Goal: Transaction & Acquisition: Purchase product/service

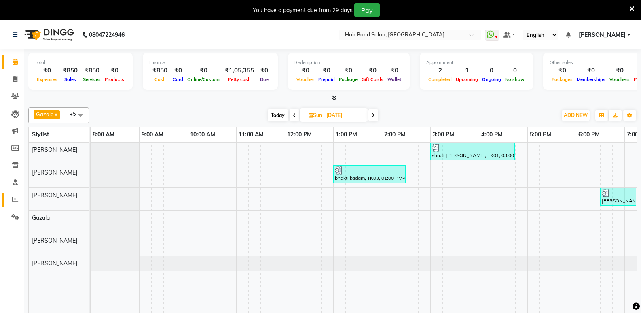
click at [14, 196] on icon at bounding box center [15, 199] width 6 height 6
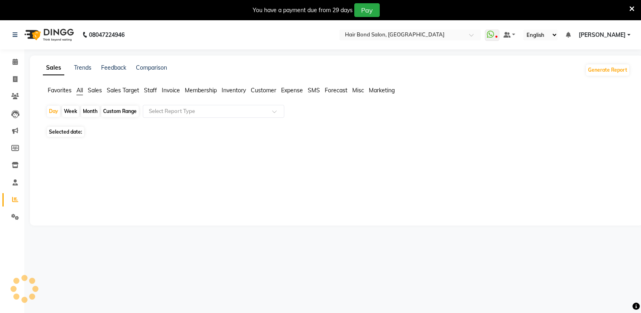
scroll to position [20, 0]
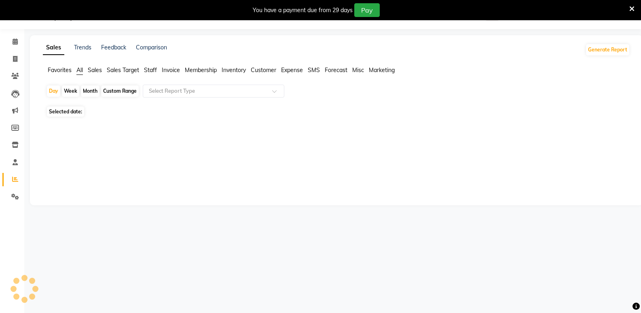
click at [14, 178] on icon at bounding box center [15, 179] width 6 height 6
click at [17, 161] on icon at bounding box center [15, 162] width 5 height 6
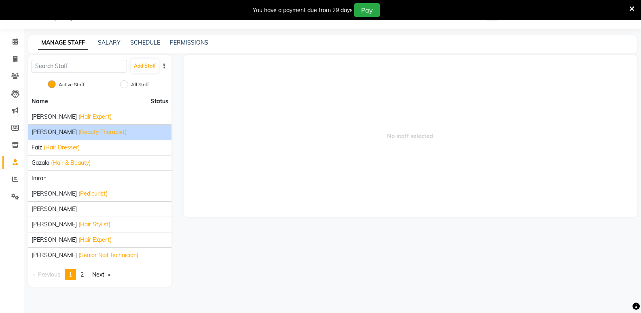
click at [37, 129] on span "[PERSON_NAME]" at bounding box center [54, 132] width 45 height 8
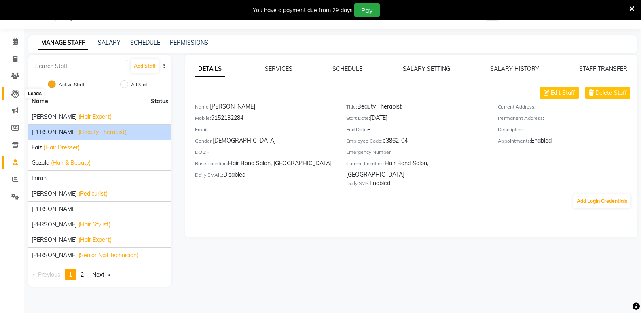
click at [17, 93] on icon at bounding box center [15, 94] width 8 height 8
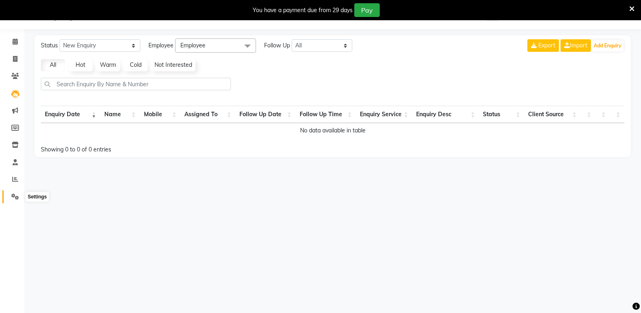
click at [14, 200] on span at bounding box center [15, 196] width 14 height 9
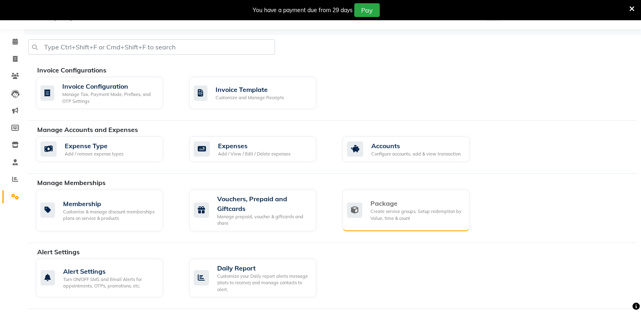
click at [403, 215] on div "Create service groups, Setup redemption by Value, time & count" at bounding box center [416, 214] width 93 height 13
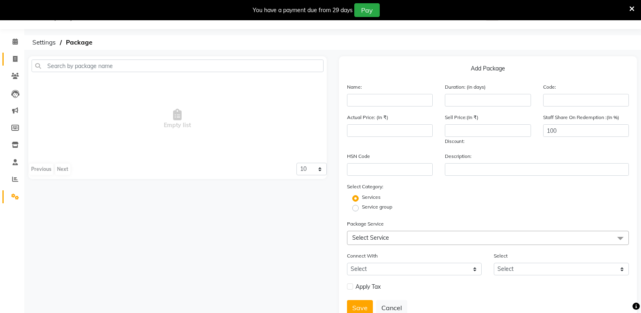
click at [17, 59] on icon at bounding box center [15, 59] width 4 height 6
click at [13, 39] on icon at bounding box center [15, 41] width 5 height 6
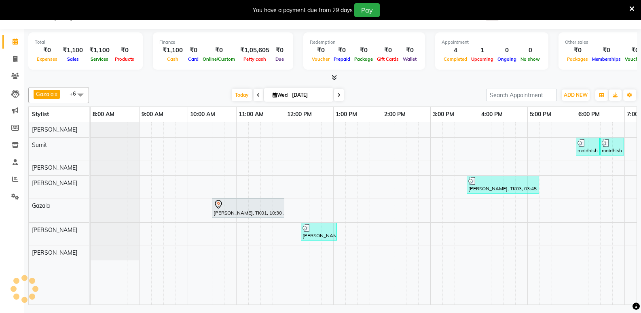
scroll to position [0, 182]
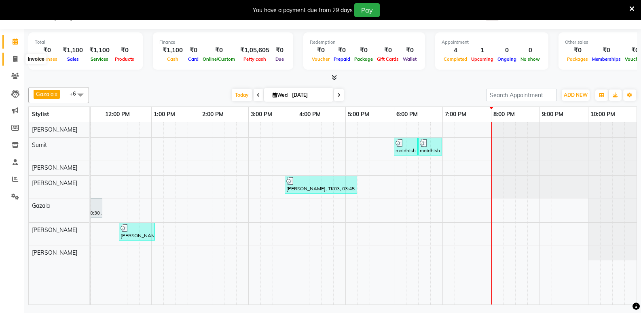
click at [17, 56] on icon at bounding box center [15, 59] width 4 height 6
select select "8721"
select select "service"
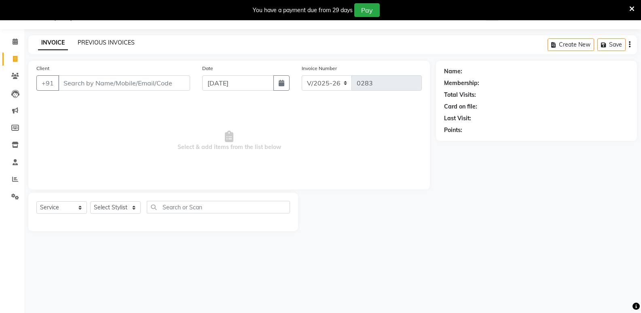
click at [86, 41] on link "PREVIOUS INVOICES" at bounding box center [106, 42] width 57 height 7
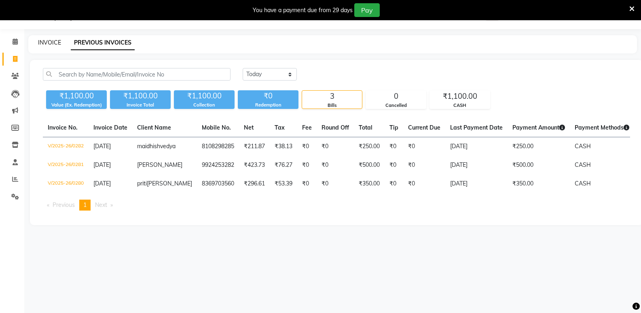
click at [56, 42] on link "INVOICE" at bounding box center [49, 42] width 23 height 7
select select "service"
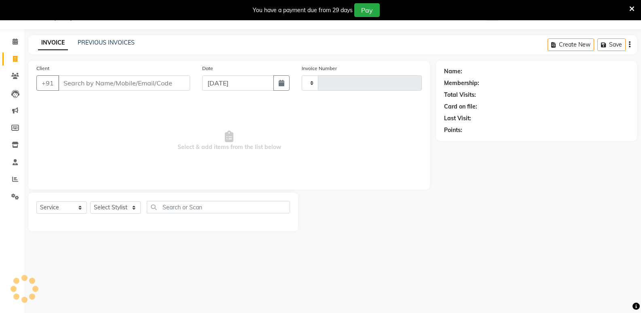
type input "0283"
select select "8721"
click at [15, 31] on div "Calendar Invoice Clients Leads Marketing Members Inventory Staff Reports Settin…" at bounding box center [54, 161] width 109 height 277
click at [15, 45] on span at bounding box center [15, 41] width 14 height 9
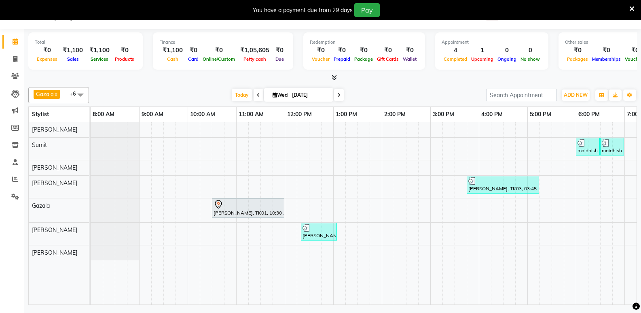
click at [116, 74] on div at bounding box center [332, 78] width 609 height 8
click at [70, 95] on span "+6" at bounding box center [76, 93] width 13 height 6
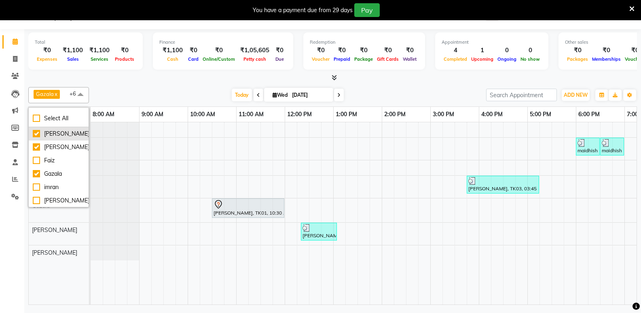
click at [33, 138] on div "[PERSON_NAME]" at bounding box center [59, 133] width 52 height 8
checkbox input "false"
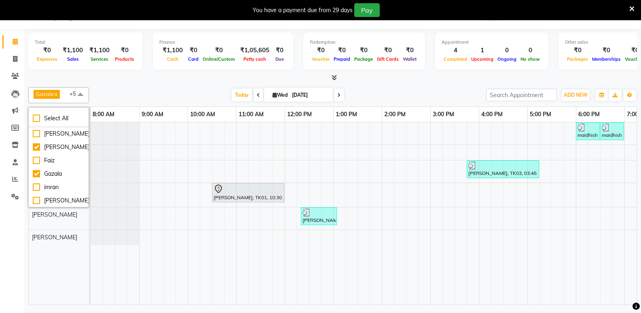
click at [135, 89] on div "Today Wed 03-09-2025" at bounding box center [287, 95] width 389 height 12
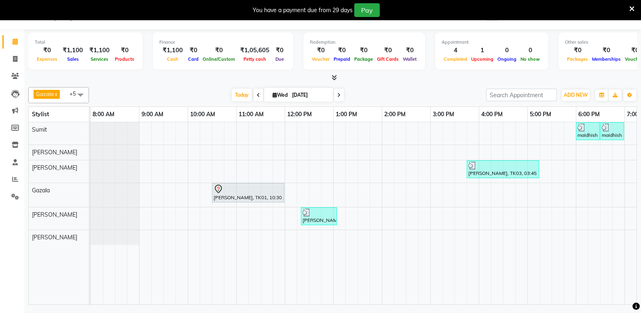
click at [164, 71] on div "Total ₹0 Expenses ₹1,100 Sales ₹1,100 Services ₹0 Products Finance ₹1,100 Cash …" at bounding box center [332, 52] width 609 height 40
click at [571, 48] on div "₹0" at bounding box center [577, 50] width 25 height 9
click at [576, 61] on span "Packages" at bounding box center [577, 59] width 25 height 6
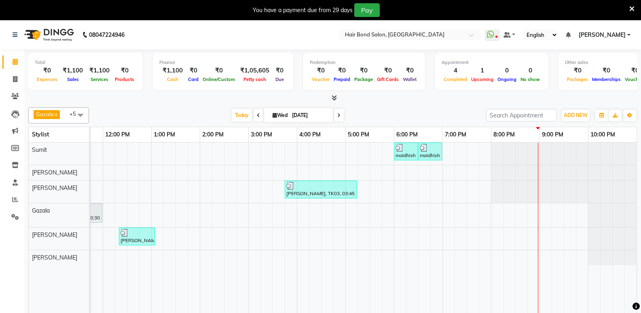
scroll to position [20, 0]
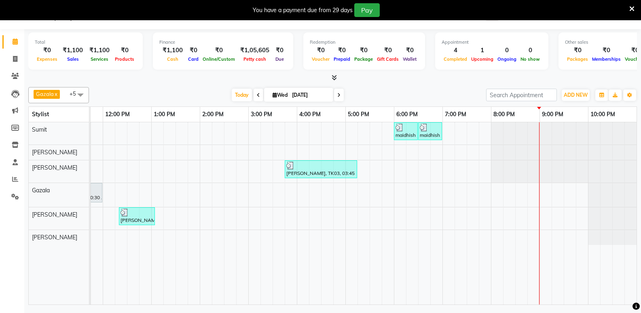
click at [450, 133] on div "maidhish vedya, TK04, 06:00 PM-06:30 PM, HAIR SERVICES (MEN) - Men's Haircut Ha…" at bounding box center [273, 213] width 728 height 182
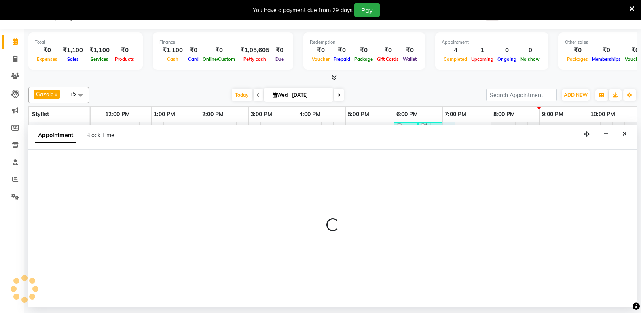
select select "88186"
select select "tentative"
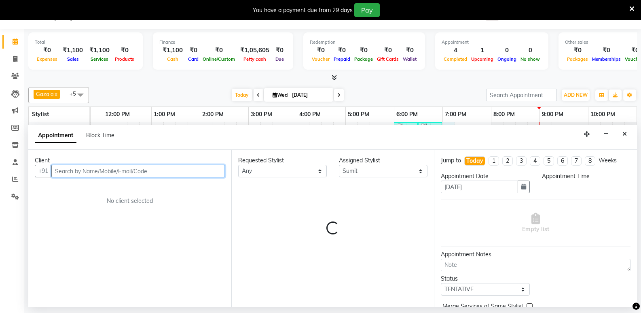
select select "1140"
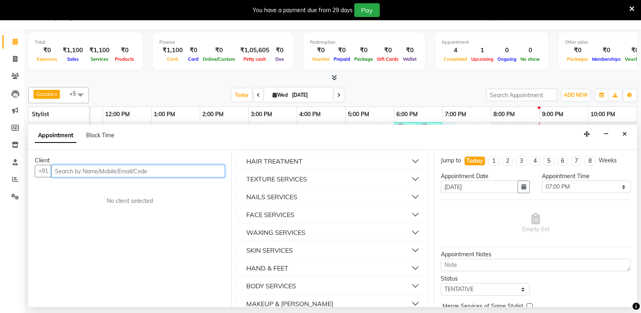
scroll to position [0, 0]
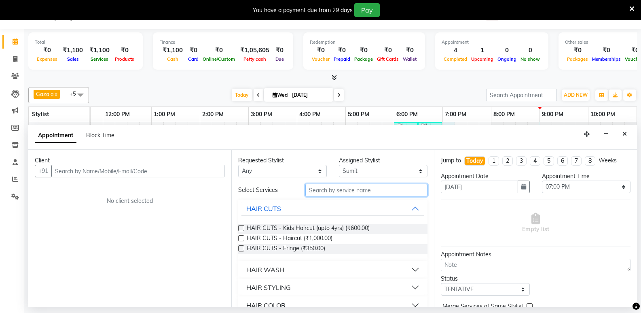
click at [324, 193] on input "text" at bounding box center [366, 190] width 122 height 13
type input "c"
type input "hair cut"
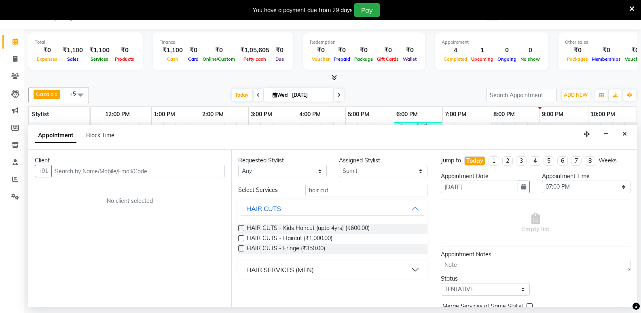
click at [272, 271] on div "HAIR SERVICES (MEN)" at bounding box center [280, 270] width 68 height 10
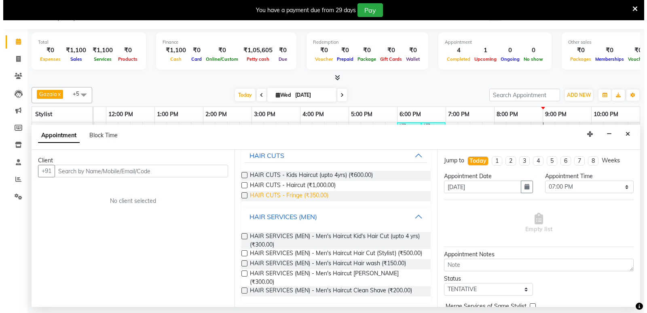
scroll to position [55, 0]
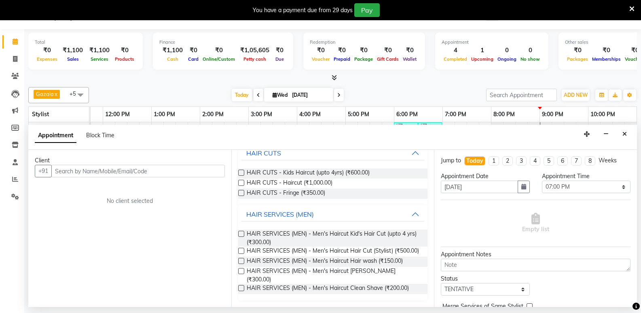
click at [242, 251] on label at bounding box center [241, 251] width 6 height 6
click at [242, 251] on input "checkbox" at bounding box center [240, 251] width 5 height 5
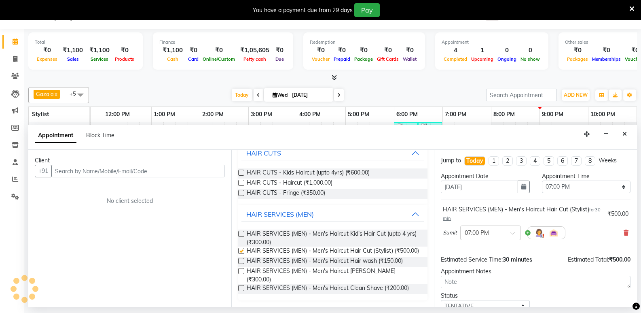
checkbox input "false"
click at [241, 274] on label at bounding box center [241, 271] width 6 height 6
click at [241, 274] on input "checkbox" at bounding box center [240, 271] width 5 height 5
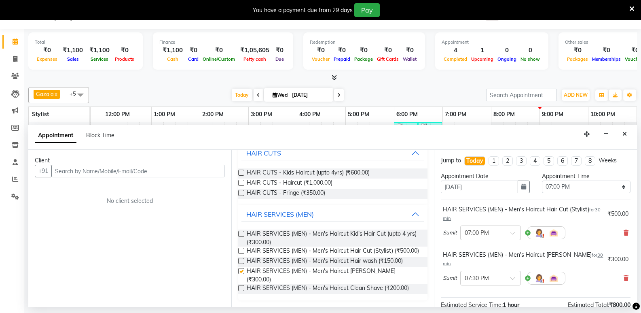
checkbox input "false"
click at [92, 174] on input "text" at bounding box center [138, 171] width 174 height 13
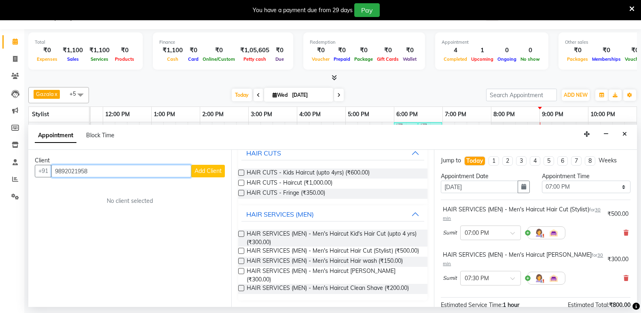
type input "9892021958"
click at [207, 172] on span "Add Client" at bounding box center [208, 170] width 27 height 7
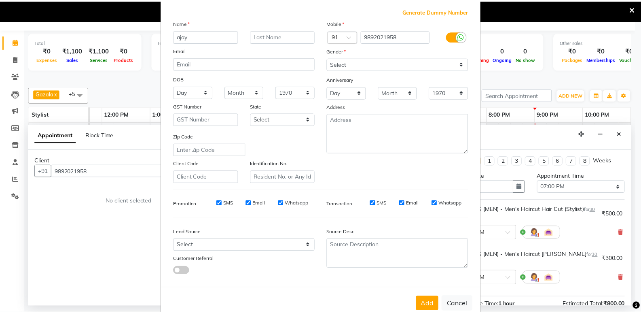
scroll to position [61, 0]
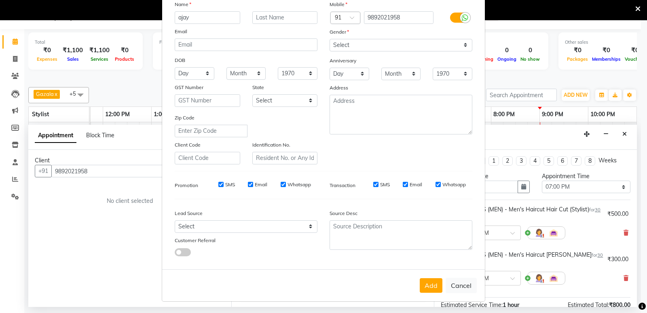
type input "ajay"
click at [395, 40] on select "Select Male Female Other Prefer Not To Say" at bounding box center [401, 45] width 143 height 13
click at [393, 45] on select "Select Male Female Other Prefer Not To Say" at bounding box center [401, 45] width 143 height 13
click at [374, 42] on select "Select Male Female Other Prefer Not To Say" at bounding box center [401, 45] width 143 height 13
select select "male"
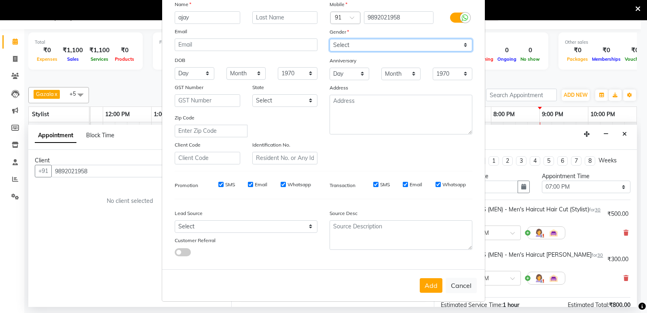
click at [330, 39] on select "Select Male Female Other Prefer Not To Say" at bounding box center [401, 45] width 143 height 13
click at [433, 283] on button "Add" at bounding box center [431, 285] width 23 height 15
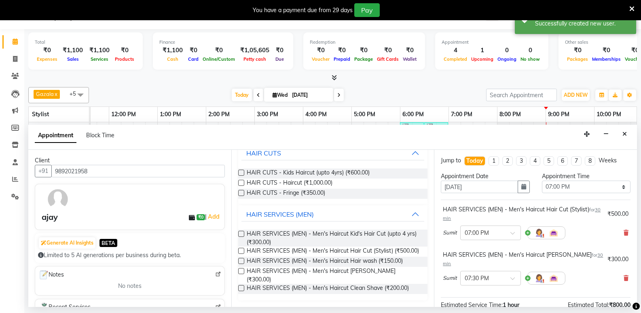
scroll to position [93, 0]
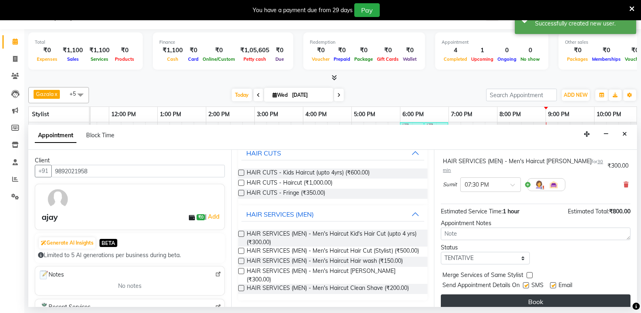
click at [497, 294] on button "Book" at bounding box center [536, 301] width 190 height 15
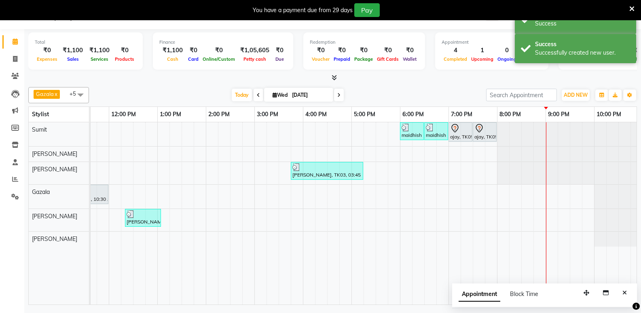
scroll to position [0, 0]
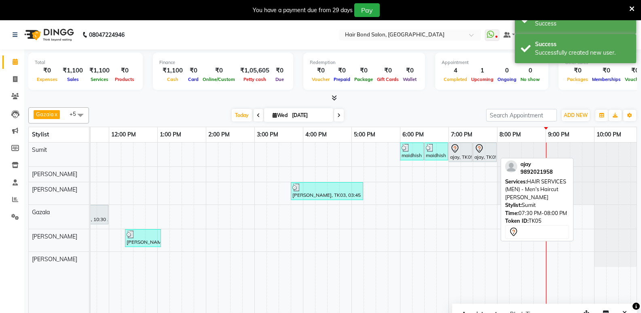
click at [466, 151] on div at bounding box center [460, 149] width 21 height 10
select select "7"
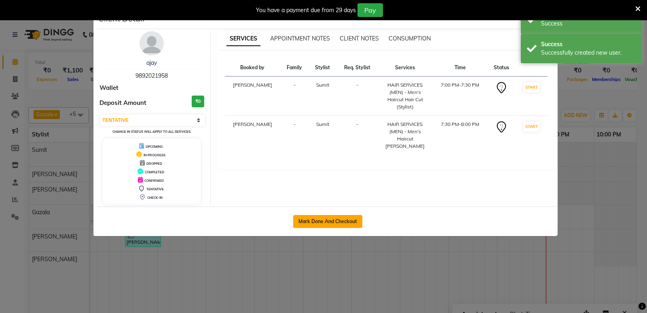
click at [332, 218] on button "Mark Done And Checkout" at bounding box center [327, 221] width 69 height 13
select select "8721"
select select "service"
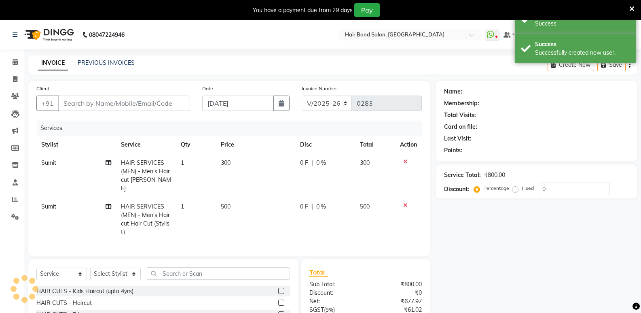
type input "9892021958"
select select "88186"
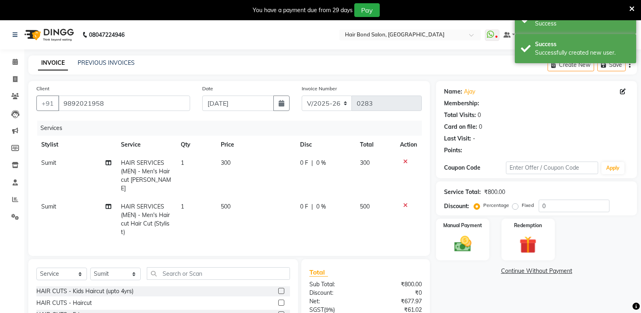
scroll to position [75, 0]
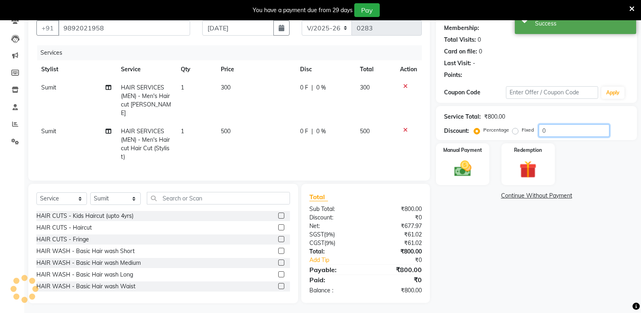
click at [560, 131] on input "0" at bounding box center [574, 130] width 71 height 13
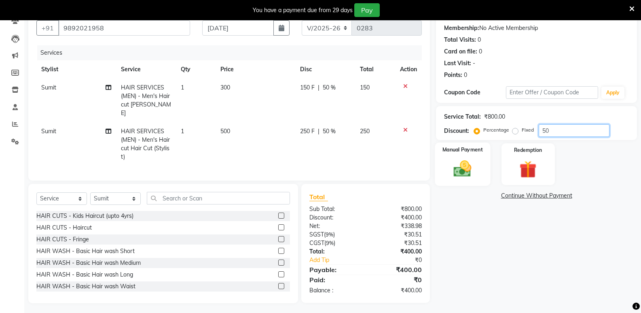
type input "50"
click at [470, 160] on img at bounding box center [462, 168] width 29 height 21
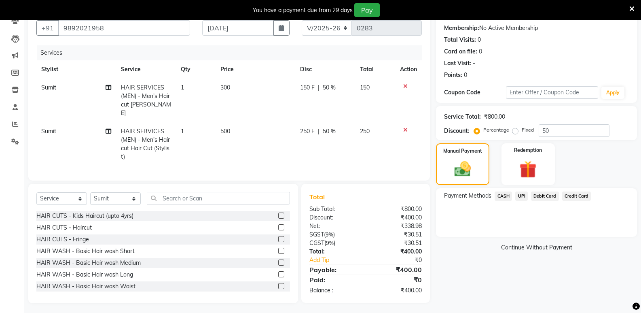
click at [507, 196] on span "CASH" at bounding box center [503, 195] width 17 height 9
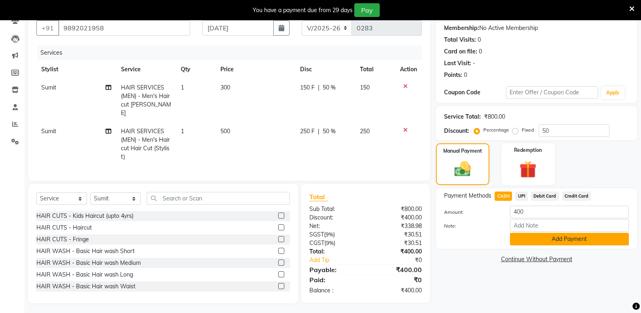
click at [534, 234] on button "Add Payment" at bounding box center [569, 239] width 119 height 13
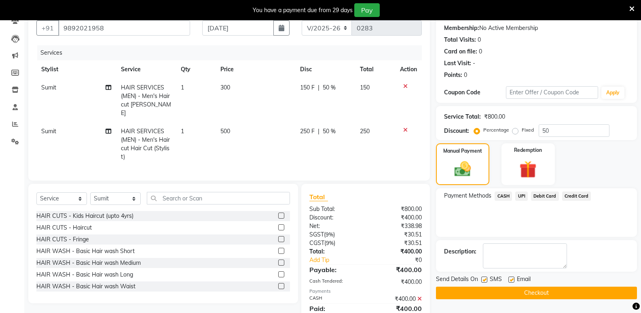
scroll to position [104, 0]
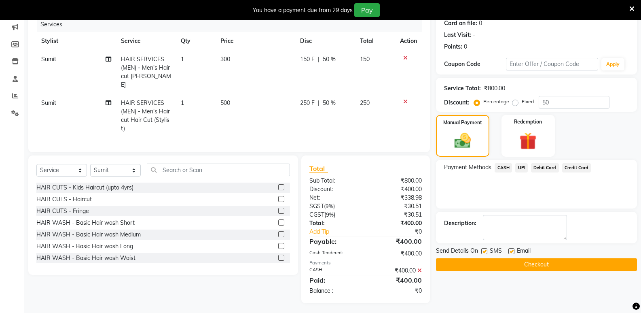
click at [516, 265] on button "Checkout" at bounding box center [536, 264] width 201 height 13
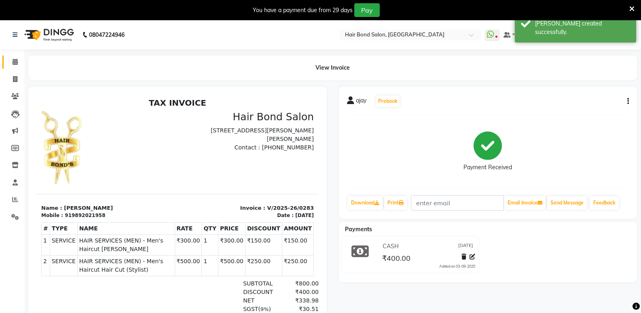
click at [16, 60] on icon at bounding box center [15, 62] width 5 height 6
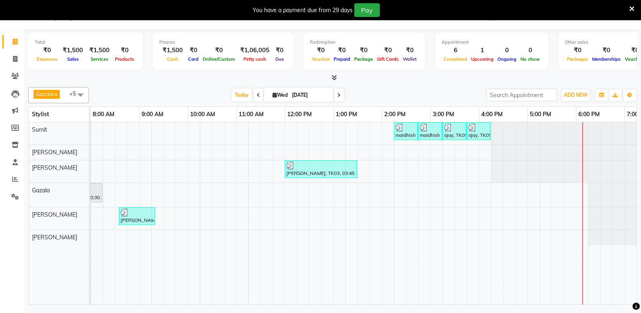
scroll to position [0, 182]
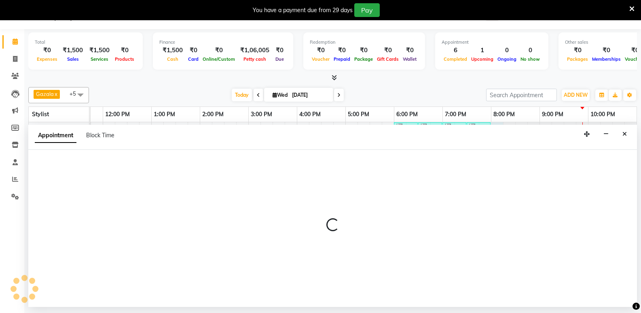
select select "88186"
select select "tentative"
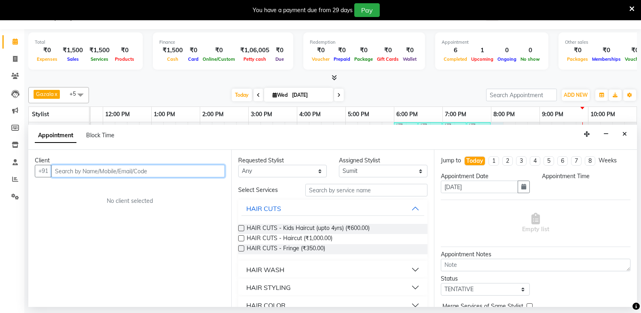
select select "1200"
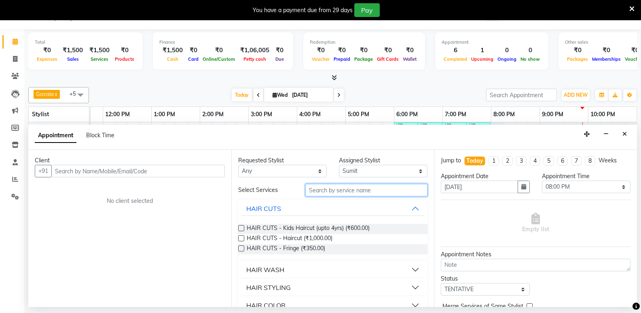
click at [341, 192] on input "text" at bounding box center [366, 190] width 122 height 13
type input "hair cu"
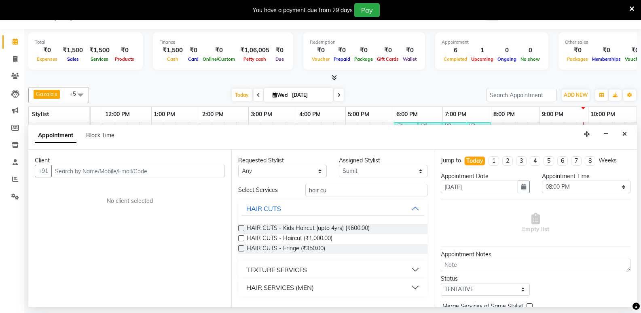
click at [288, 285] on div "HAIR SERVICES (MEN)" at bounding box center [280, 287] width 68 height 10
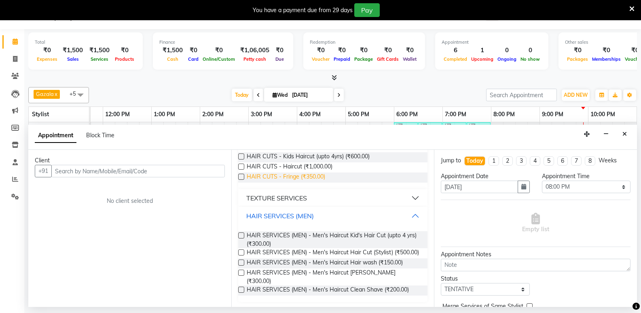
scroll to position [73, 0]
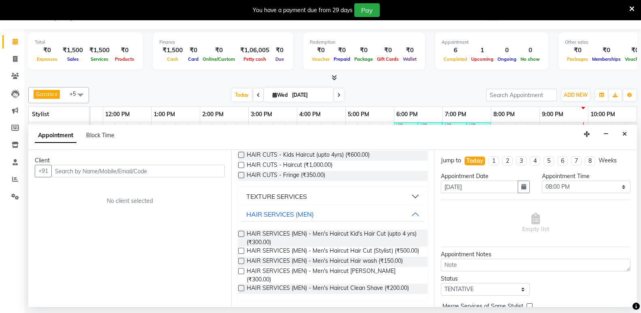
click at [240, 250] on label at bounding box center [241, 251] width 6 height 6
click at [240, 250] on input "checkbox" at bounding box center [240, 251] width 5 height 5
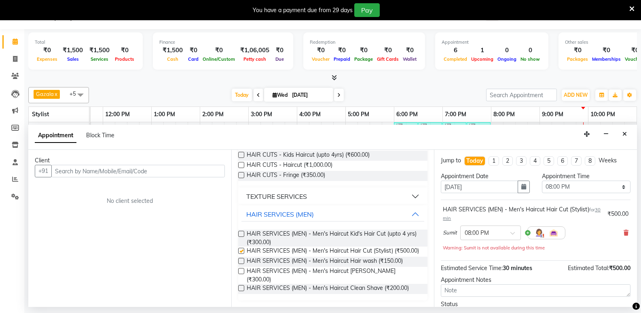
checkbox input "false"
click at [241, 274] on label at bounding box center [241, 271] width 6 height 6
click at [241, 274] on input "checkbox" at bounding box center [240, 271] width 5 height 5
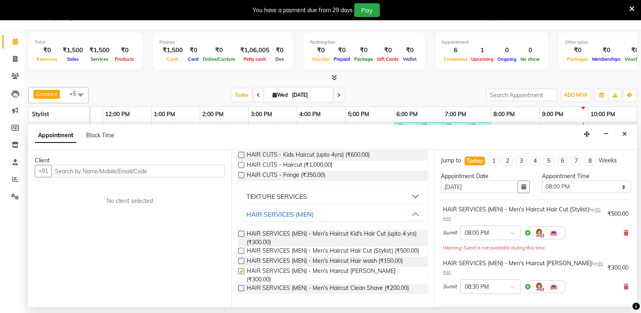
checkbox input "false"
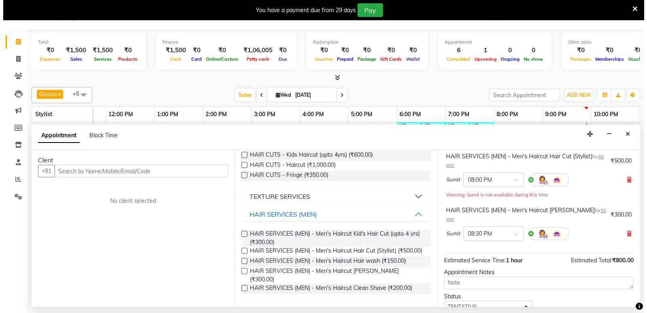
scroll to position [40, 0]
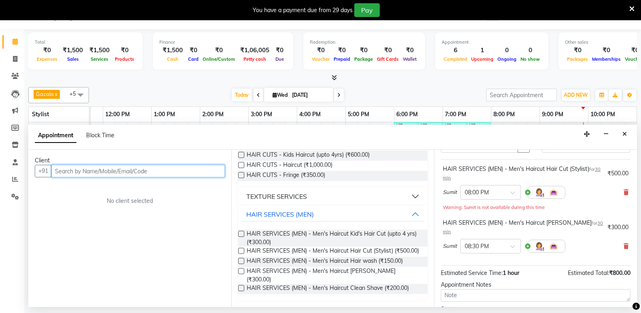
click at [103, 170] on input "text" at bounding box center [138, 171] width 174 height 13
type input "9899883333"
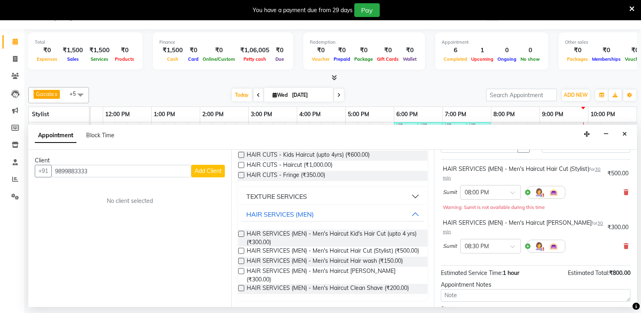
click at [217, 171] on span "Add Client" at bounding box center [208, 170] width 27 height 7
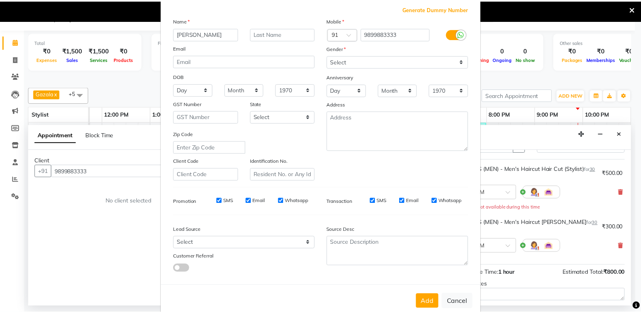
scroll to position [61, 0]
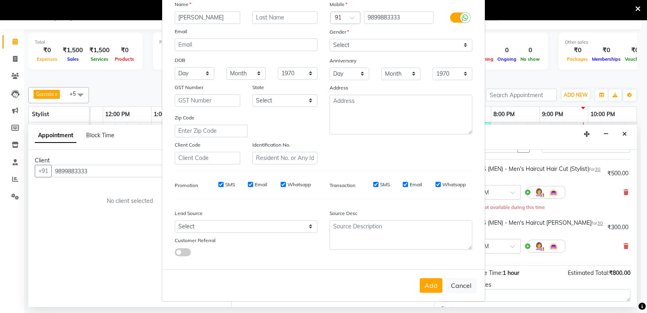
type input "alpit"
click at [385, 44] on select "Select Male Female Other Prefer Not To Say" at bounding box center [401, 45] width 143 height 13
select select "male"
click at [330, 39] on select "Select Male Female Other Prefer Not To Say" at bounding box center [401, 45] width 143 height 13
click at [423, 284] on button "Add" at bounding box center [431, 285] width 23 height 15
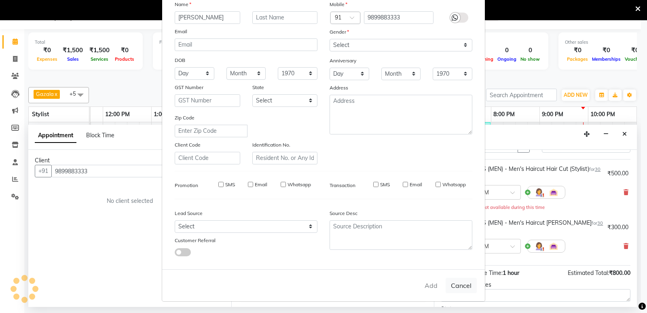
select select
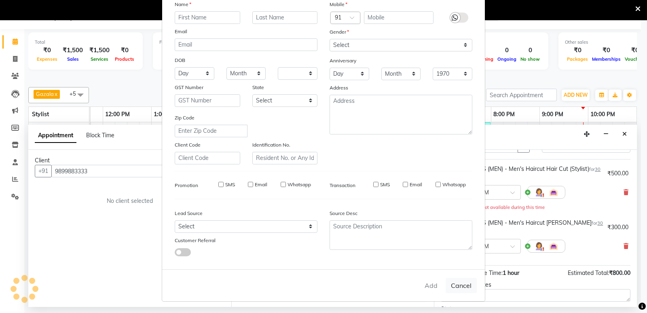
select select
checkbox input "false"
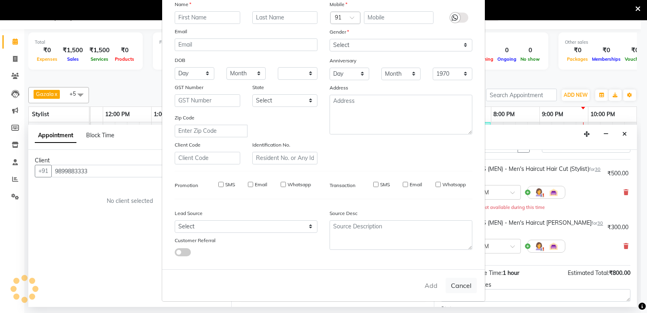
checkbox input "false"
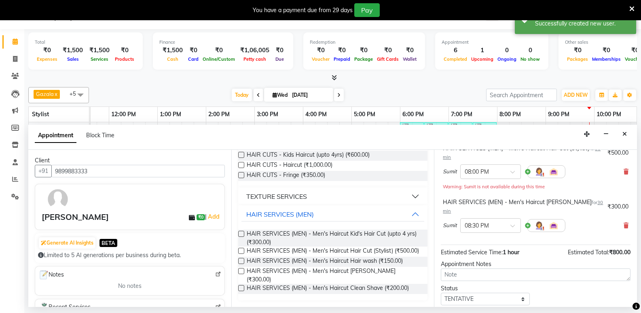
scroll to position [102, 0]
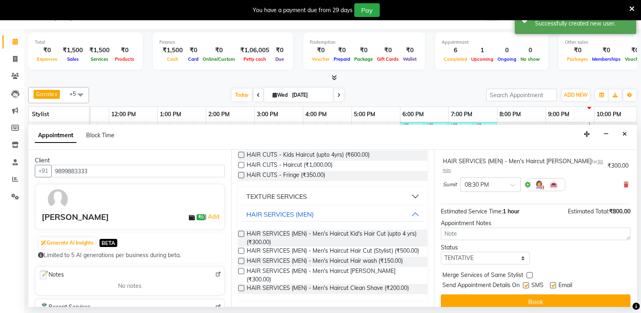
click at [498, 294] on button "Book" at bounding box center [536, 301] width 190 height 15
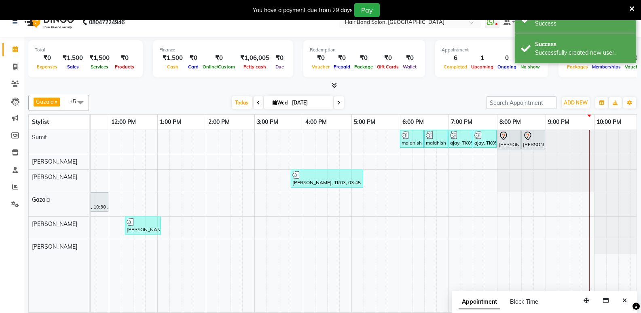
scroll to position [0, 0]
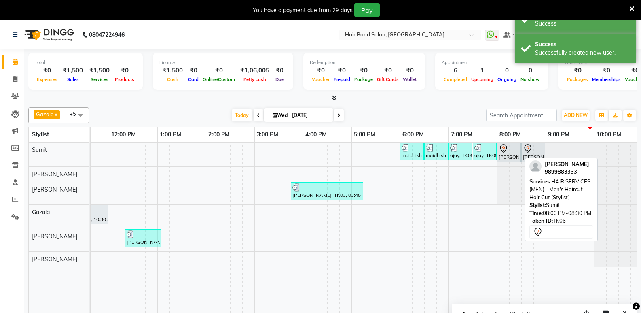
click at [510, 148] on div at bounding box center [509, 149] width 21 height 10
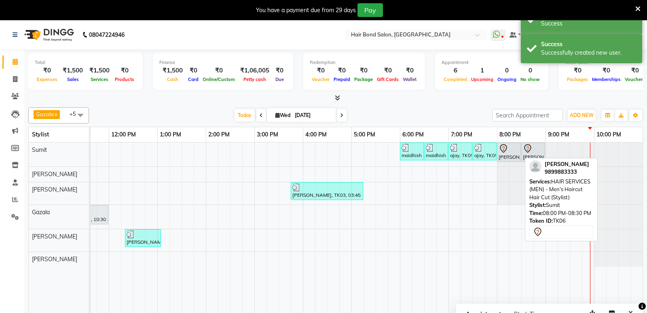
select select "7"
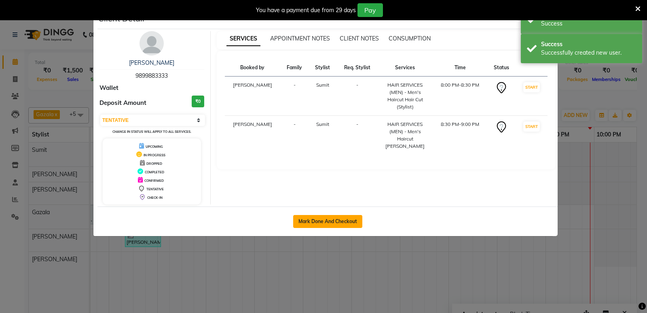
click at [320, 223] on button "Mark Done And Checkout" at bounding box center [327, 221] width 69 height 13
select select "8721"
select select "service"
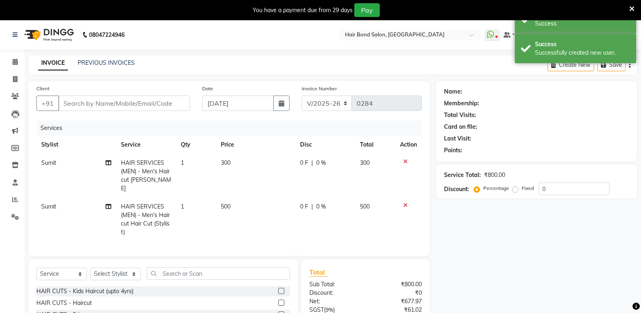
type input "9899883333"
select select "88186"
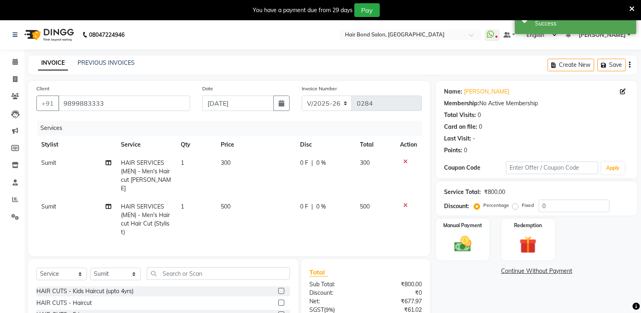
click at [235, 199] on td "500" at bounding box center [256, 219] width 80 height 44
select select "88186"
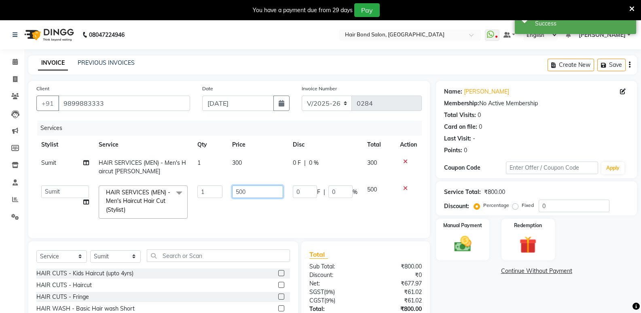
click at [251, 189] on input "500" at bounding box center [257, 191] width 51 height 13
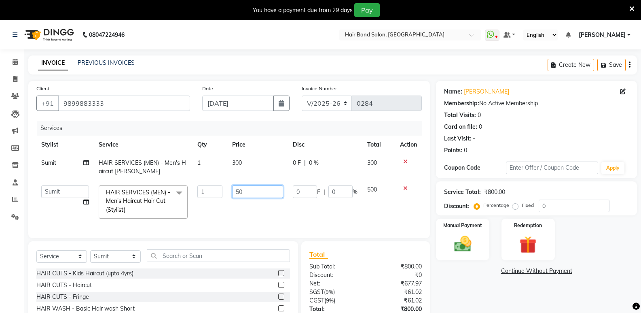
type input "5"
type input "300"
click at [249, 161] on td "300" at bounding box center [257, 167] width 60 height 27
select select "88186"
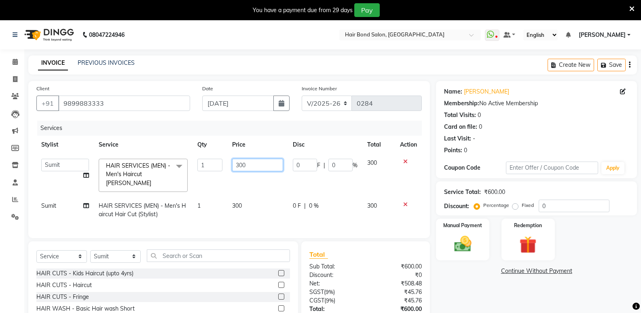
click at [248, 161] on input "300" at bounding box center [257, 165] width 51 height 13
type input "3"
type input "200"
click at [447, 291] on div "Name: Alpit Membership: No Active Membership Total Visits: 0 Card on file: 0 La…" at bounding box center [539, 220] width 207 height 279
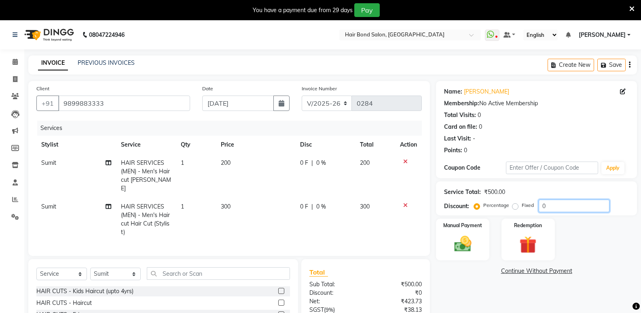
click at [553, 202] on input "0" at bounding box center [574, 205] width 71 height 13
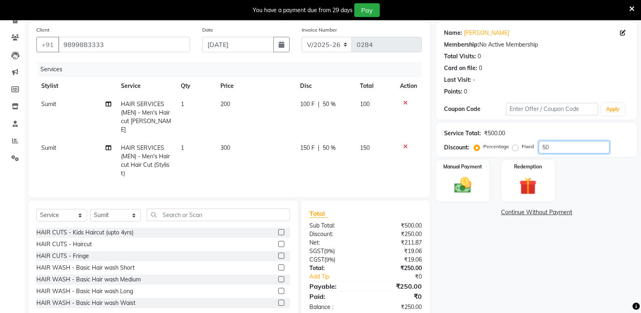
scroll to position [75, 0]
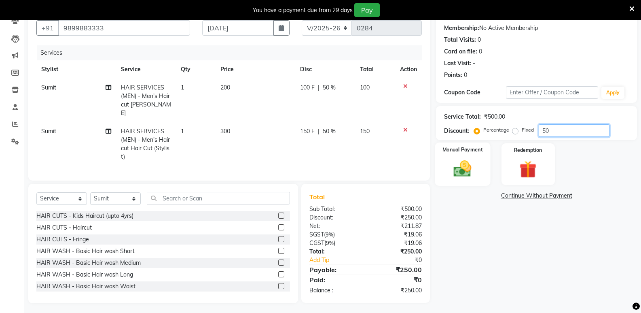
type input "50"
click at [477, 164] on div "Manual Payment" at bounding box center [462, 163] width 55 height 43
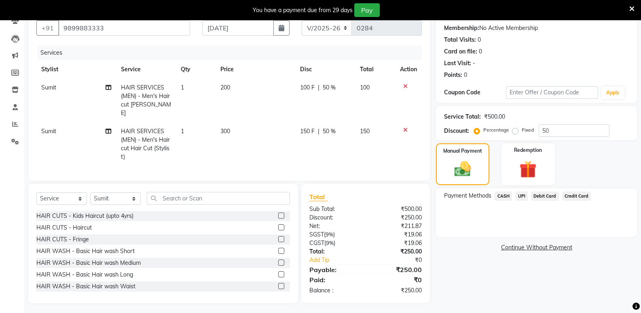
click at [521, 199] on span "UPI" at bounding box center [521, 195] width 13 height 9
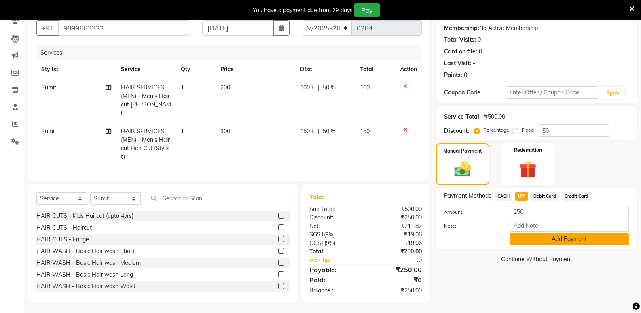
click at [532, 241] on button "Add Payment" at bounding box center [569, 239] width 119 height 13
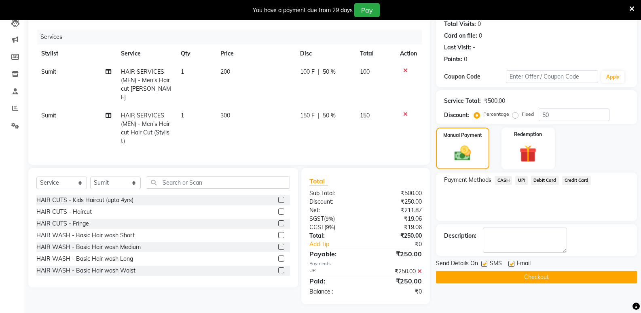
scroll to position [92, 0]
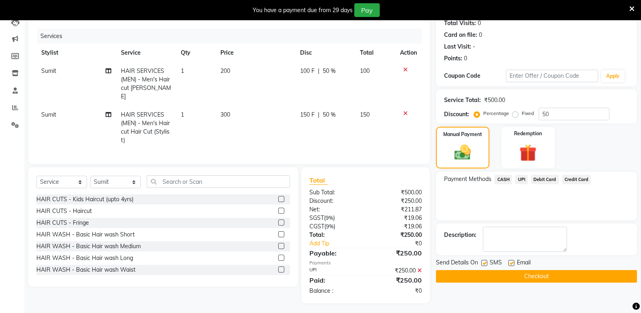
click at [519, 274] on button "Checkout" at bounding box center [536, 276] width 201 height 13
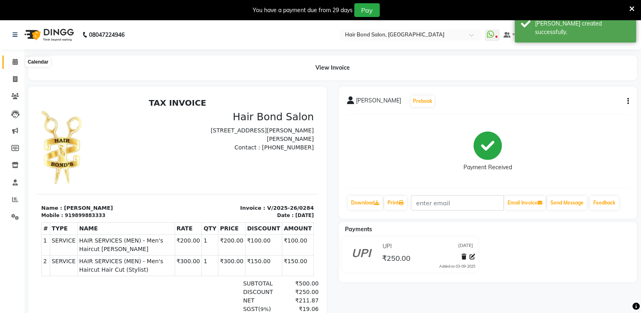
click at [14, 58] on span at bounding box center [15, 61] width 14 height 9
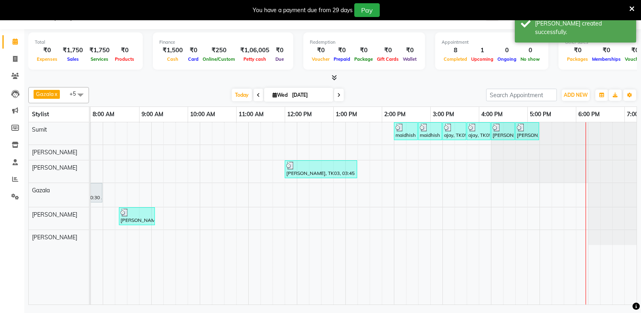
scroll to position [0, 182]
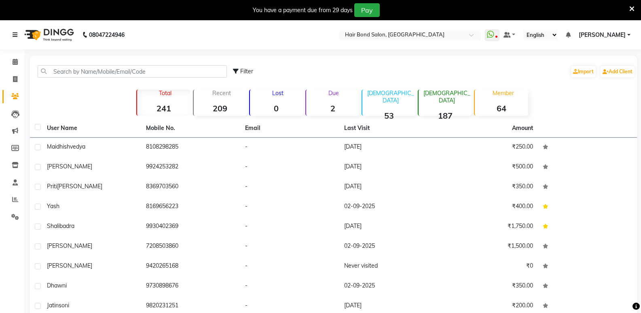
click at [13, 34] on icon at bounding box center [15, 35] width 5 height 6
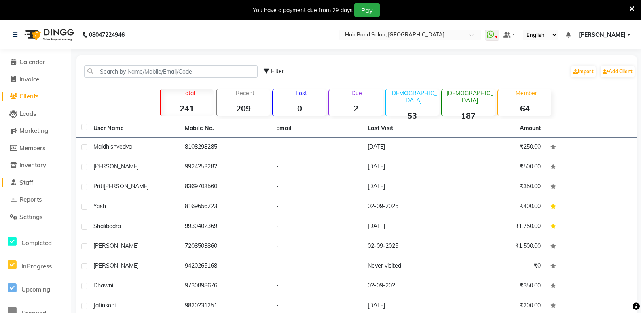
click at [23, 178] on span "Staff" at bounding box center [26, 182] width 14 height 8
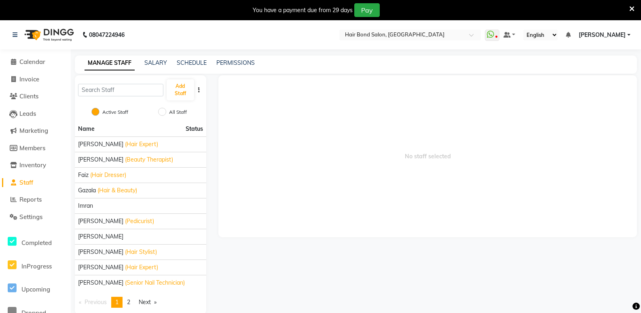
click at [32, 102] on li "Clients" at bounding box center [35, 96] width 71 height 17
click at [42, 82] on link "Invoice" at bounding box center [35, 79] width 67 height 9
select select "service"
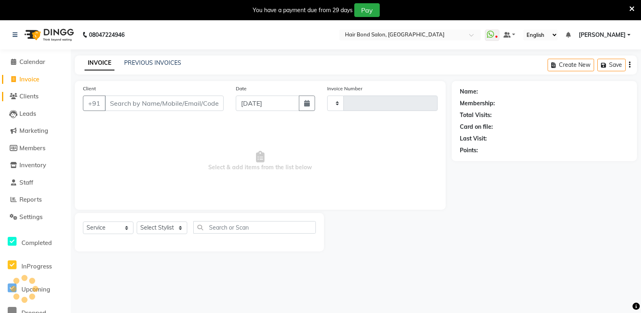
scroll to position [20, 0]
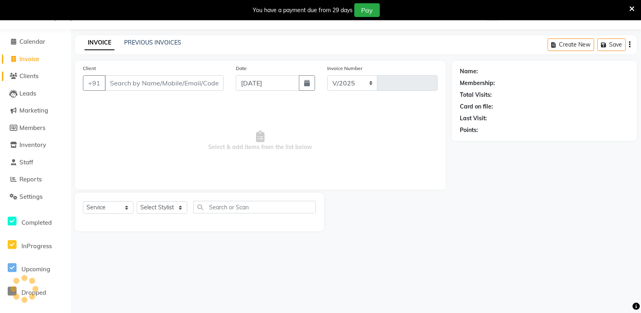
select select "8721"
type input "0283"
click at [27, 94] on span "Leads" at bounding box center [27, 93] width 17 height 8
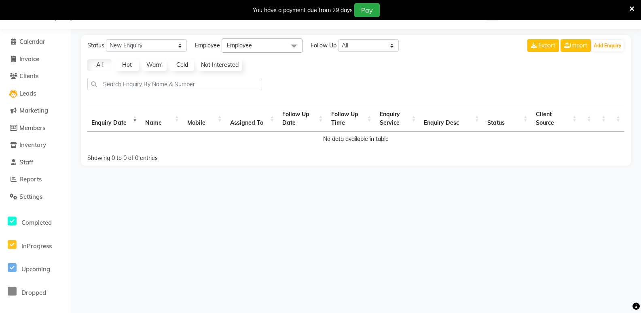
click at [29, 104] on li "Marketing" at bounding box center [35, 110] width 71 height 17
click at [27, 107] on span "Marketing" at bounding box center [33, 110] width 29 height 8
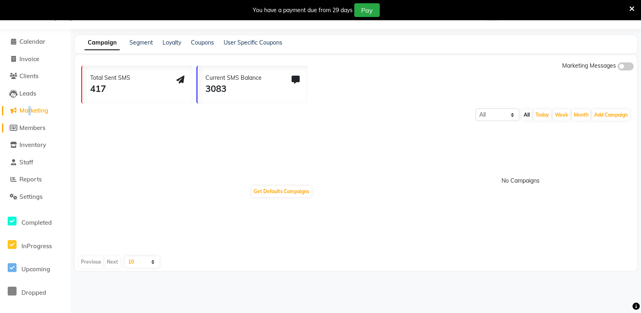
click at [30, 125] on span "Members" at bounding box center [32, 128] width 26 height 8
select select
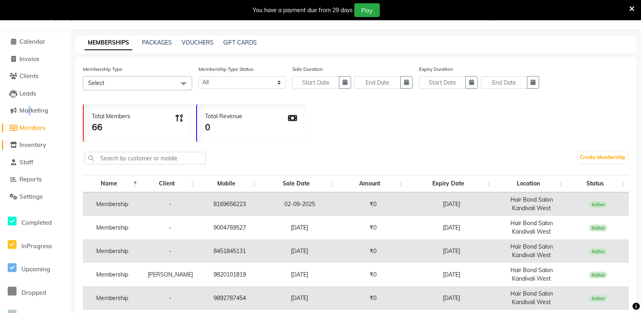
click at [21, 143] on span "Inventory" at bounding box center [32, 145] width 27 height 8
select select
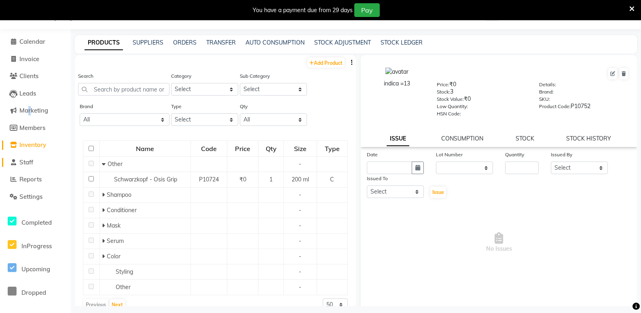
click at [22, 159] on span "Staff" at bounding box center [26, 162] width 14 height 8
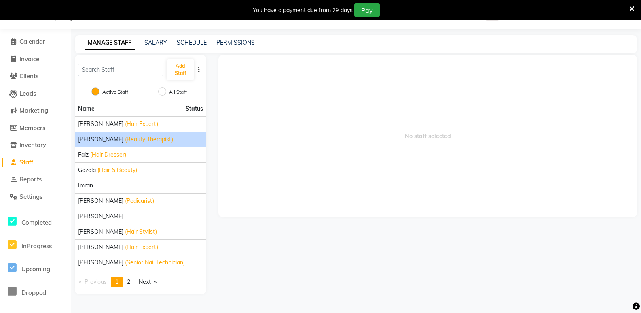
click at [125, 140] on span "(Beauty Therapist)" at bounding box center [149, 139] width 48 height 8
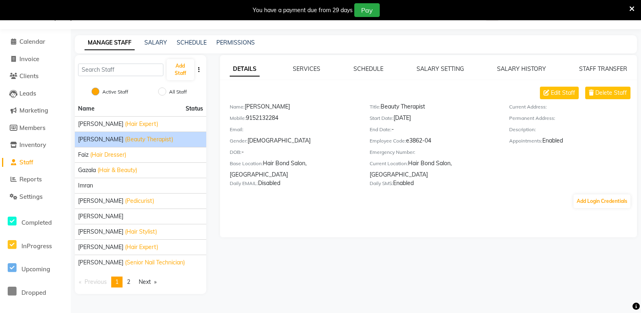
click at [28, 174] on li "Reports" at bounding box center [35, 179] width 71 height 17
click at [28, 176] on span "Reports" at bounding box center [30, 179] width 22 height 8
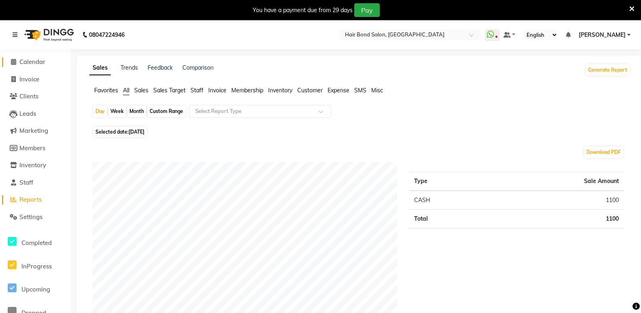
click at [37, 62] on span "Calendar" at bounding box center [32, 62] width 26 height 8
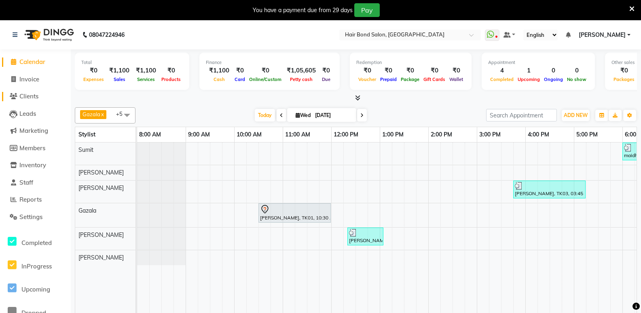
click at [17, 95] on icon at bounding box center [14, 96] width 8 height 6
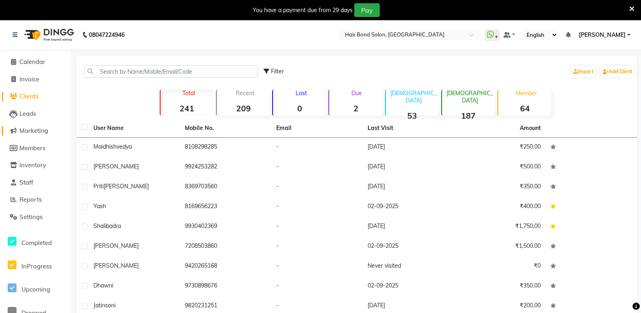
click at [46, 128] on span "Marketing" at bounding box center [33, 131] width 29 height 8
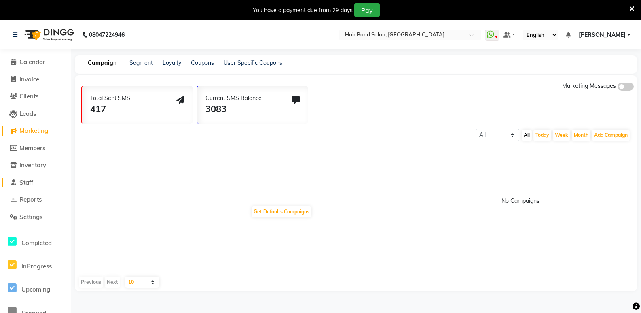
click at [33, 179] on span "Staff" at bounding box center [26, 182] width 14 height 8
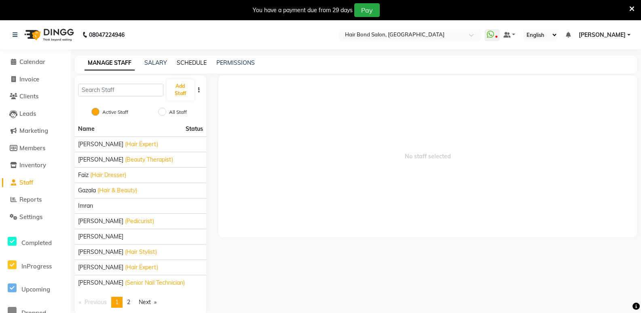
click at [186, 61] on link "SCHEDULE" at bounding box center [192, 62] width 30 height 7
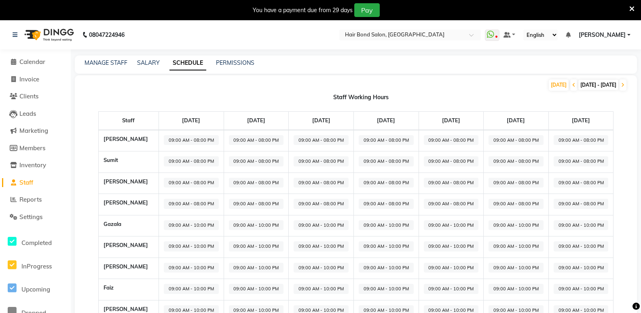
click at [161, 59] on div "MANAGE STAFF SALARY SCHEDULE PERMISSIONS" at bounding box center [351, 63] width 553 height 8
click at [161, 58] on div "MANAGE STAFF SALARY SCHEDULE PERMISSIONS" at bounding box center [356, 64] width 562 height 18
click at [148, 56] on div "MANAGE STAFF SALARY SCHEDULE PERMISSIONS" at bounding box center [356, 64] width 562 height 18
click at [146, 62] on link "SALARY" at bounding box center [148, 62] width 23 height 7
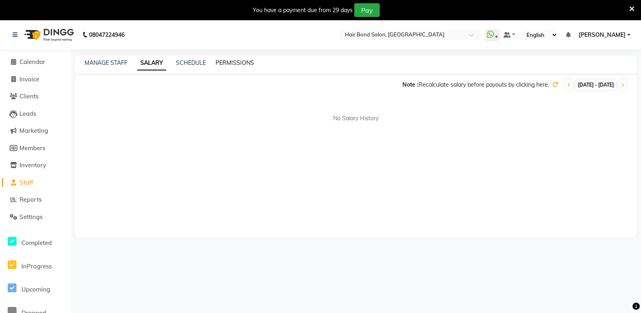
click at [234, 60] on link "PERMISSIONS" at bounding box center [235, 62] width 38 height 7
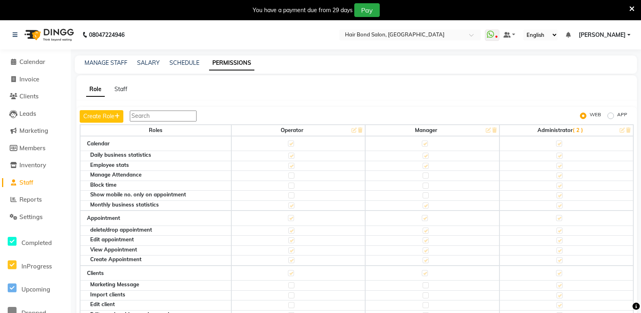
click at [631, 8] on icon at bounding box center [631, 8] width 5 height 7
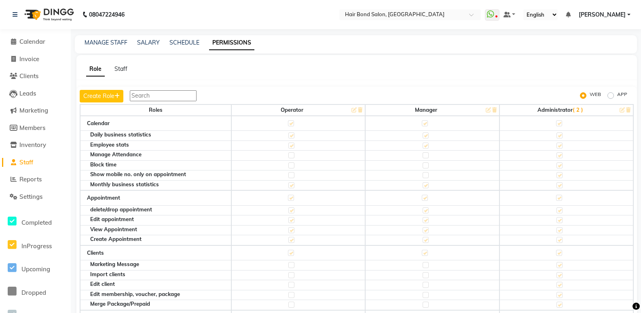
click at [632, 8] on nav "08047224946 Select Location × Hair Bond Salon, [GEOGRAPHIC_DATA] West WhatsApp …" at bounding box center [320, 14] width 641 height 29
click at [14, 61] on icon at bounding box center [13, 59] width 4 height 6
select select "8721"
select select "service"
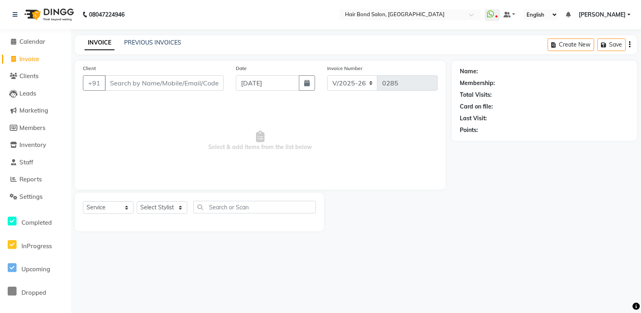
click at [634, 9] on ul "WhatsApp Status ✕ Status: Disconnected Most Recent Message: [DATE] 09:10 PM Rec…" at bounding box center [560, 14] width 150 height 11
click at [631, 9] on ul "WhatsApp Status ✕ Status: Disconnected Most Recent Message: [DATE] 09:10 PM Rec…" at bounding box center [560, 14] width 150 height 11
